Goal: Browse casually

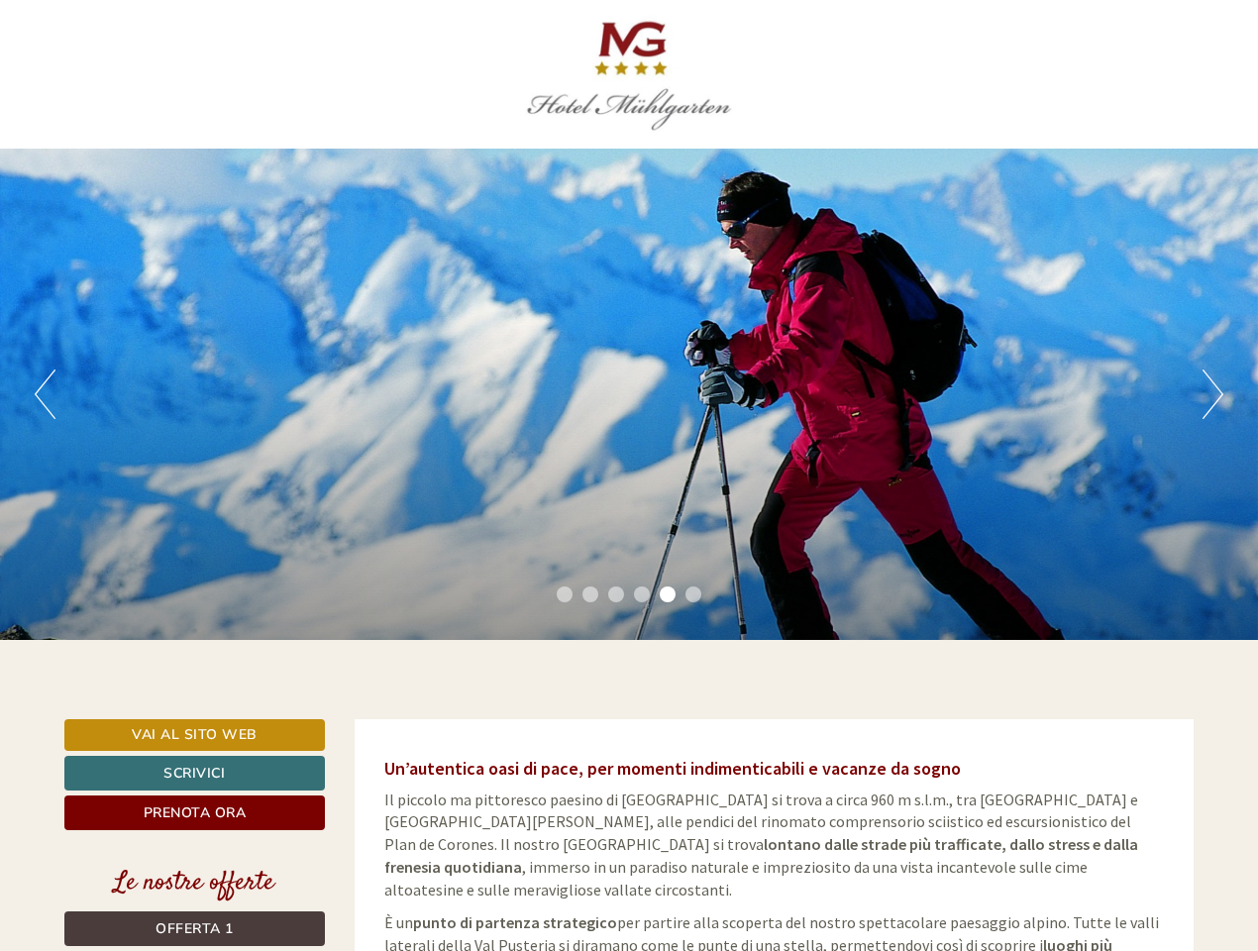
click at [629, 475] on div "Previous Next 1 2 3 4 5 6" at bounding box center [629, 394] width 1258 height 491
click at [45, 394] on button "Previous" at bounding box center [45, 394] width 21 height 50
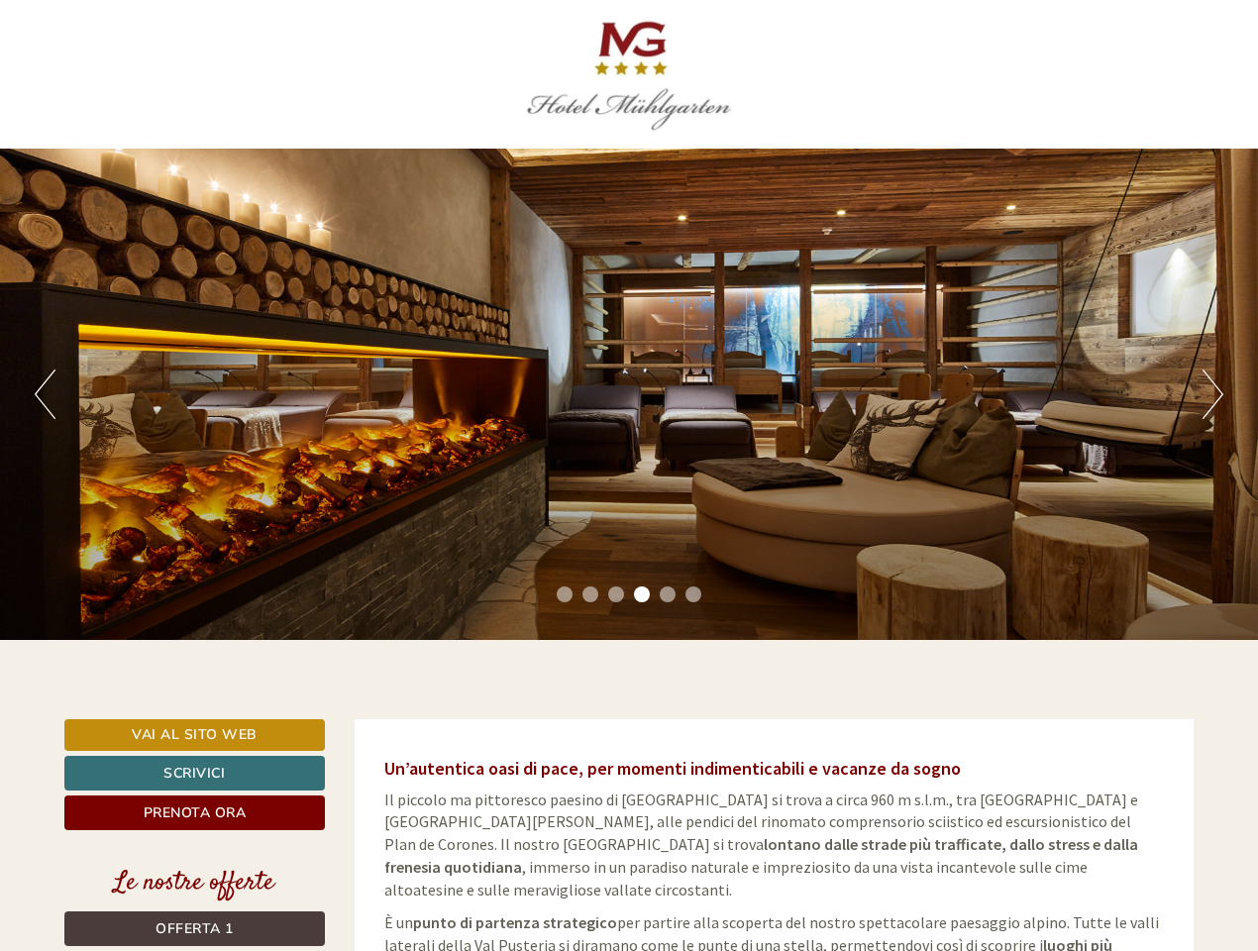
click at [629, 394] on div "Previous Next 1 2 3 4 5 6" at bounding box center [629, 394] width 1258 height 491
click at [1212, 394] on button "Next" at bounding box center [1212, 394] width 21 height 50
click at [564, 594] on li "1" at bounding box center [565, 594] width 16 height 16
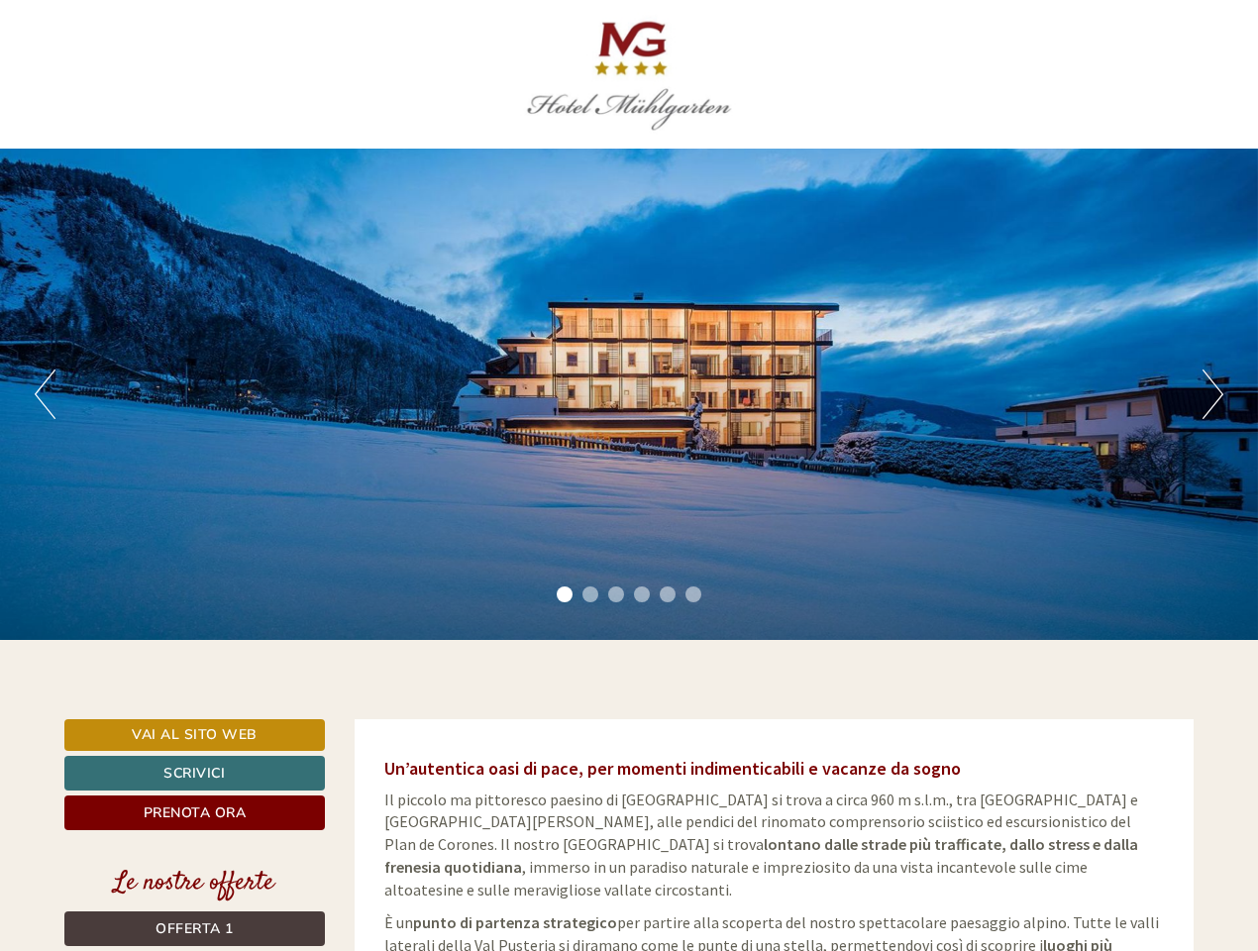
click at [590, 594] on li "2" at bounding box center [590, 594] width 16 height 16
click at [616, 594] on li "3" at bounding box center [616, 594] width 16 height 16
click at [642, 594] on li "4" at bounding box center [642, 594] width 16 height 16
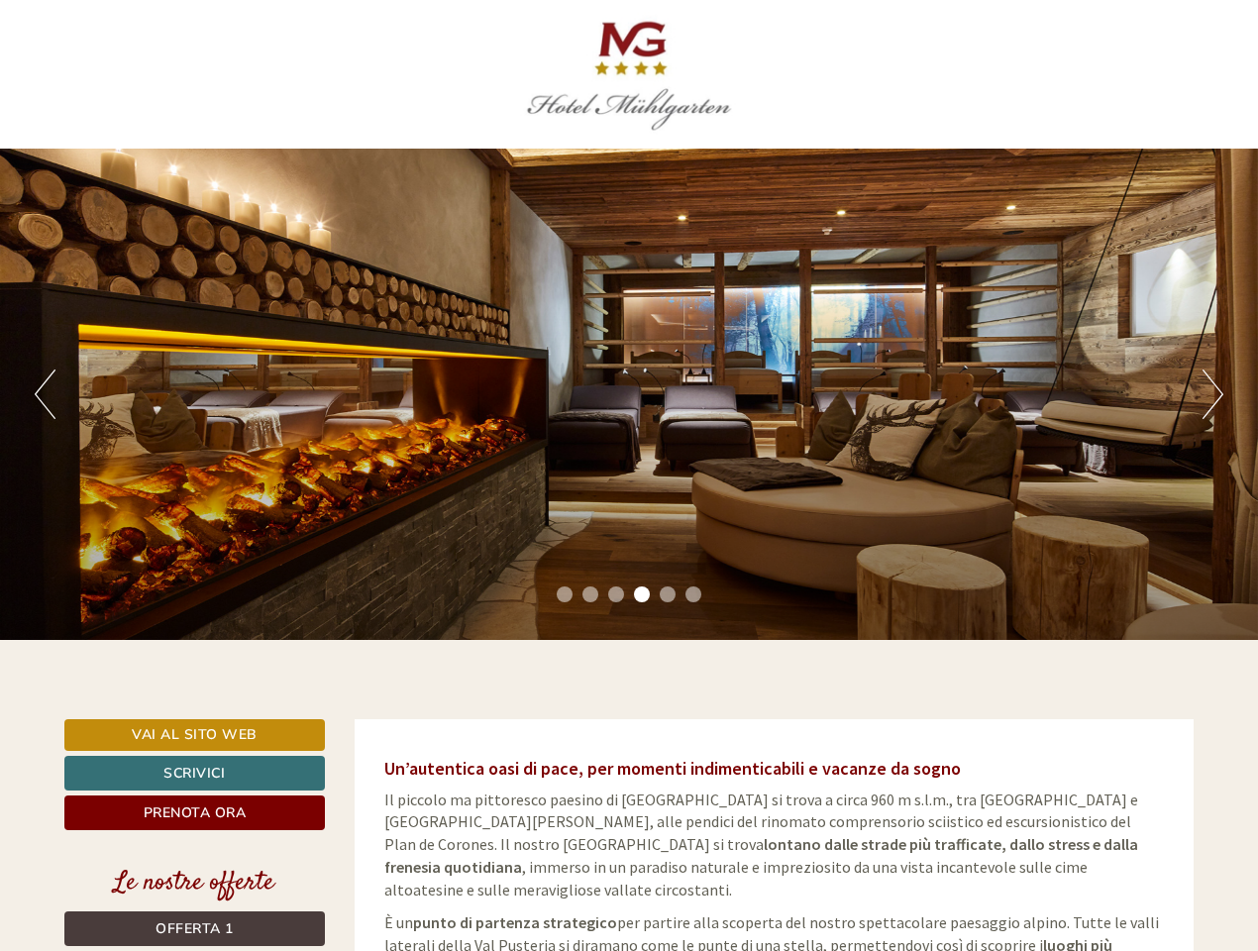
click at [667, 594] on li "5" at bounding box center [668, 594] width 16 height 16
click at [693, 594] on li "6" at bounding box center [693, 594] width 16 height 16
